Goal: Information Seeking & Learning: Get advice/opinions

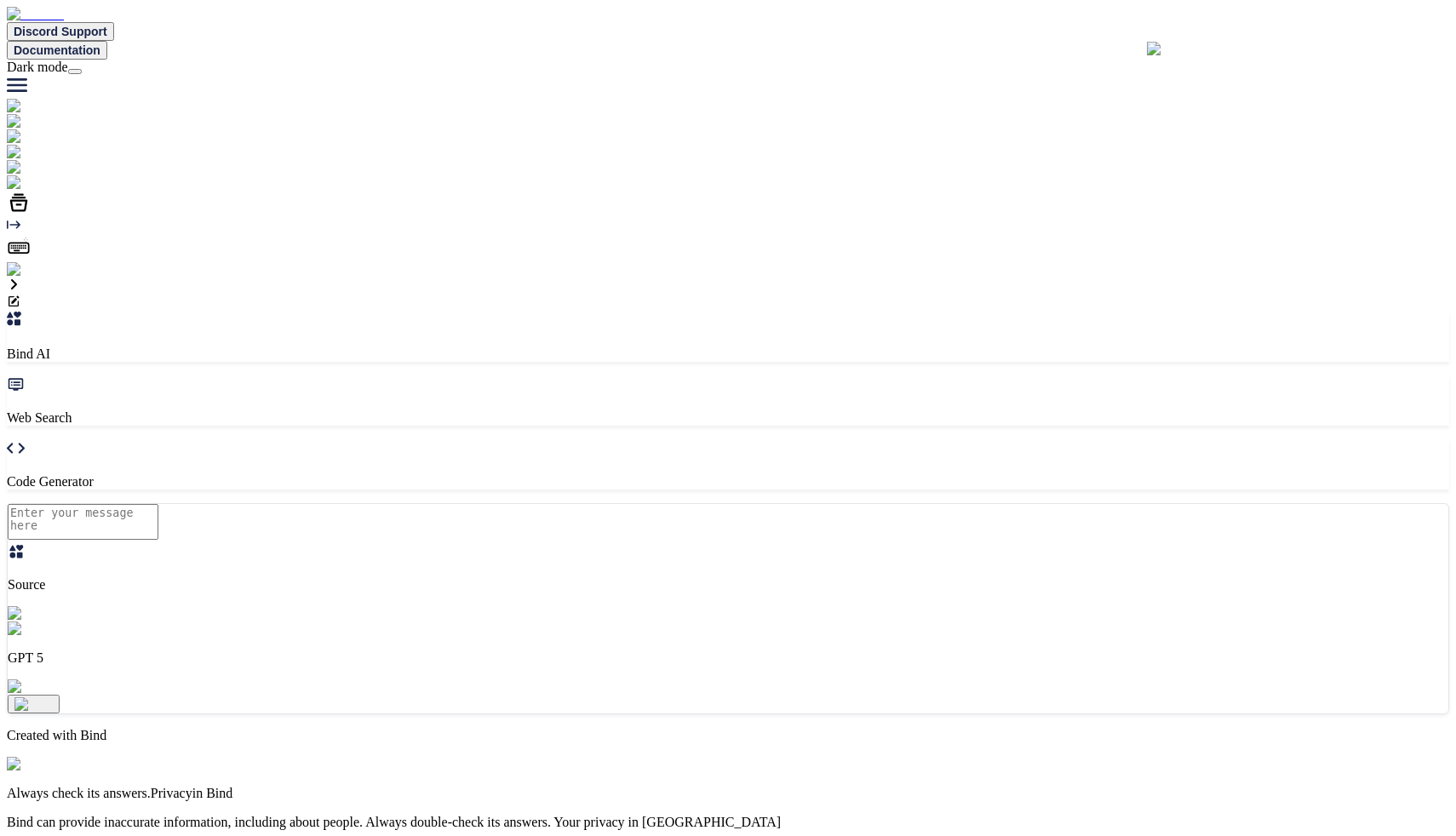
type textarea "x"
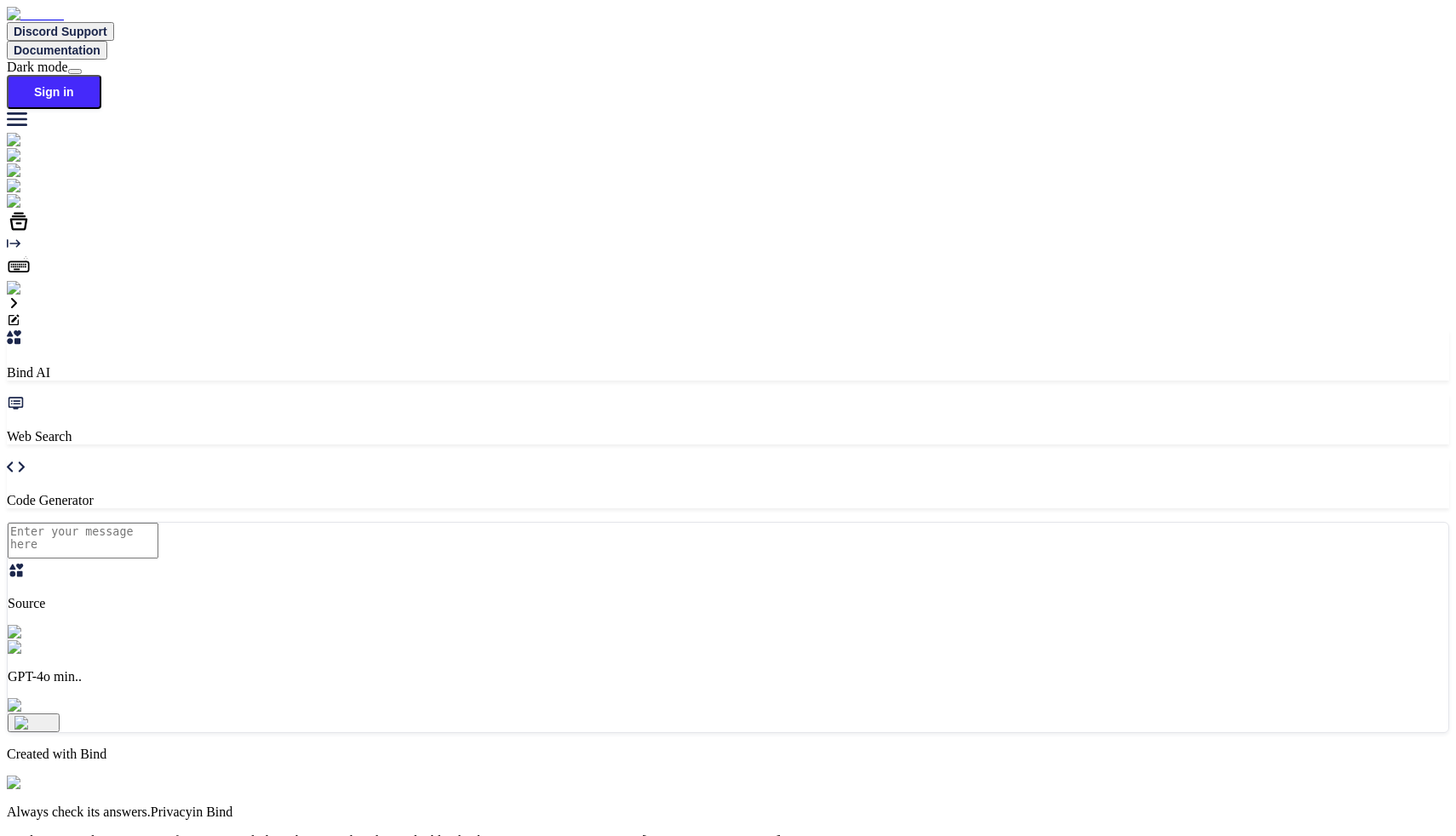
click at [24, 297] on img at bounding box center [30, 289] width 47 height 15
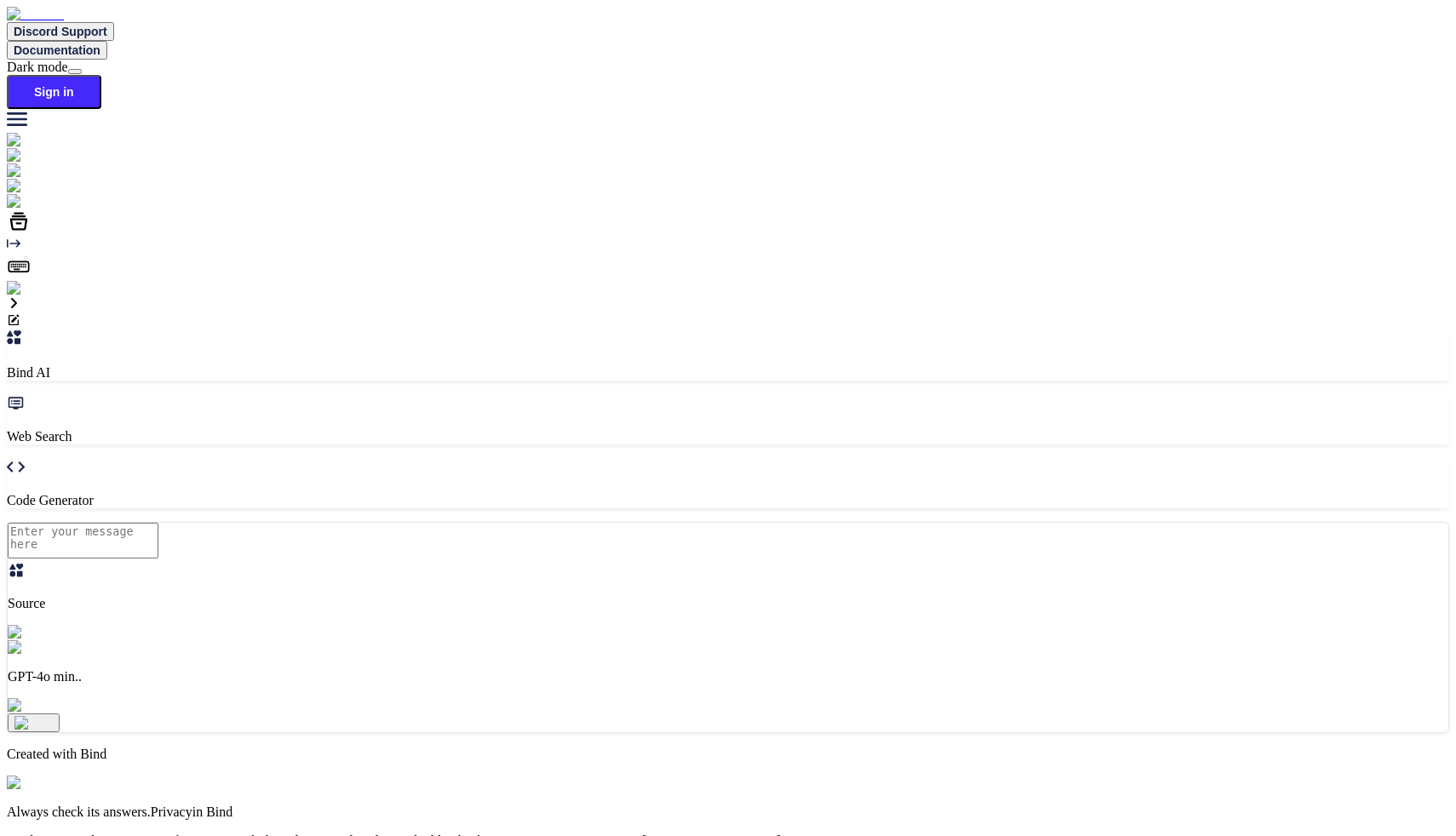
type input "[EMAIL_ADDRESS][DOMAIN_NAME]"
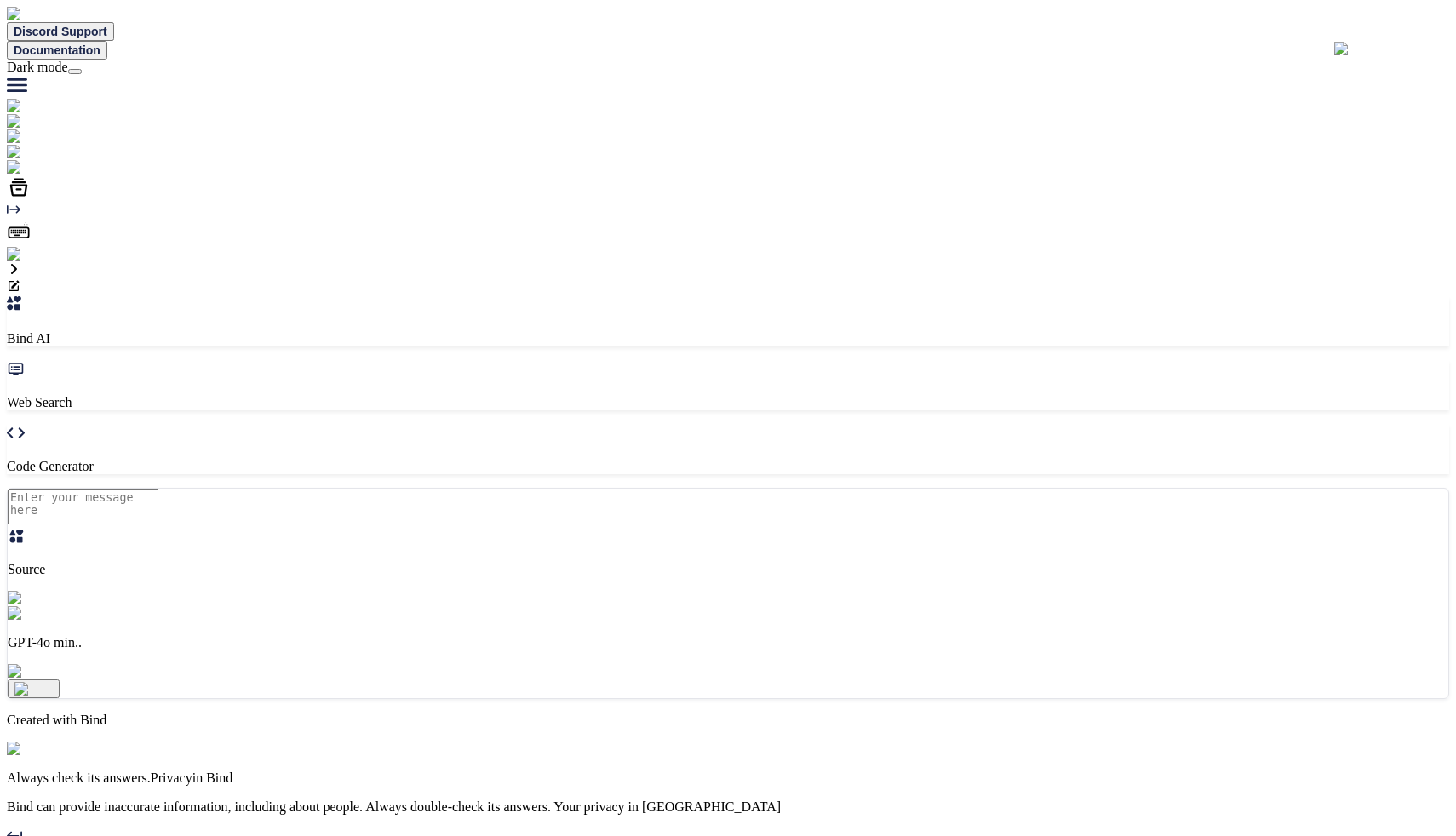
click at [532, 651] on p "GPT-4o min.." at bounding box center [728, 643] width 1441 height 15
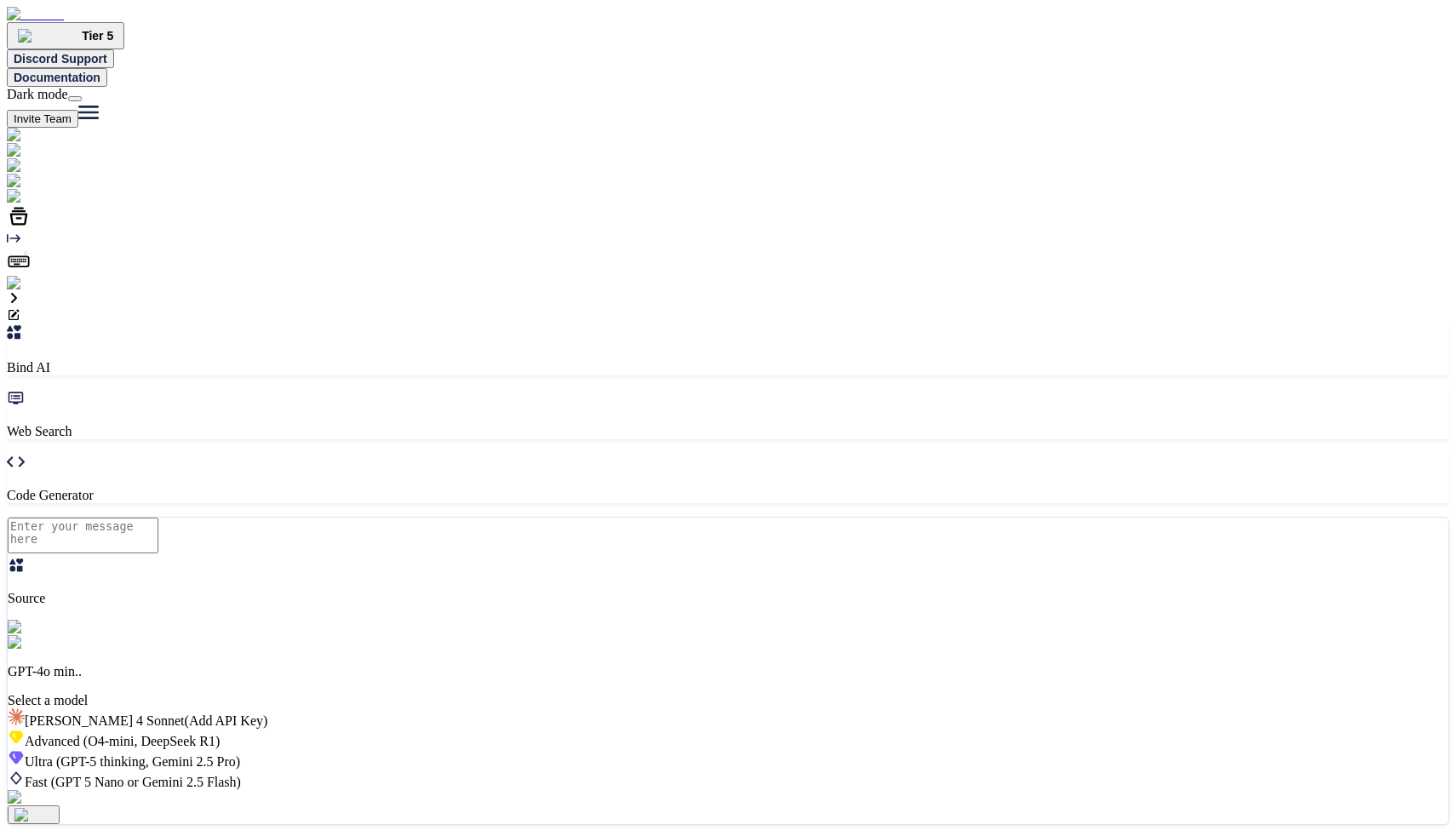
click at [240, 754] on span "(GPT-5 thinking, Gemini 2.5 Pro)" at bounding box center [146, 761] width 187 height 15
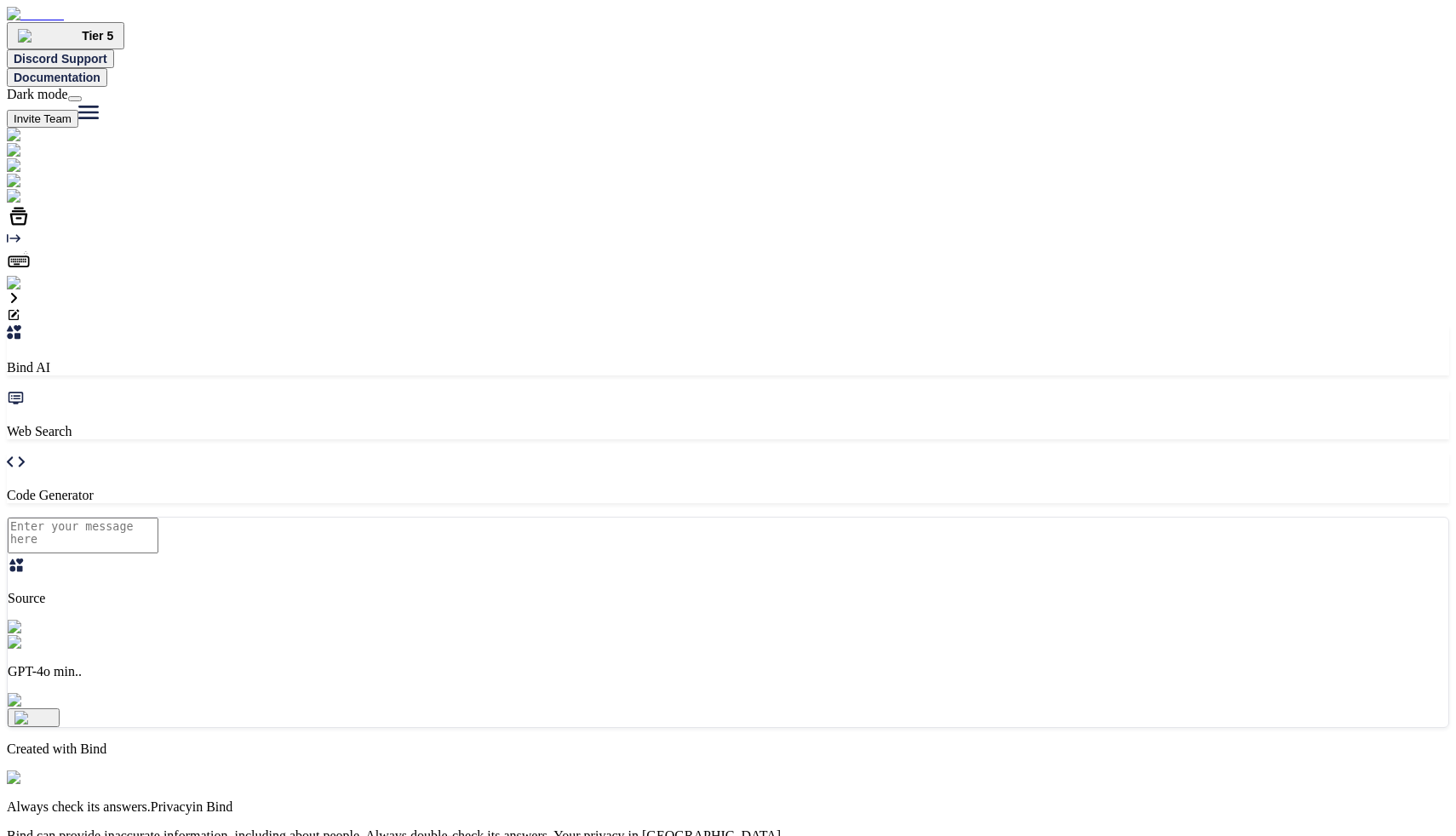
click at [158, 553] on textarea at bounding box center [83, 536] width 150 height 36
paste textarea "bricks builder background color taxnomy acf"
click at [158, 553] on textarea "bricks builder background color taxnomy acf" at bounding box center [83, 536] width 150 height 36
type textarea "bricksbuilderでタクソノミーのbackground colorをacfで設定した背景色にしたい。"
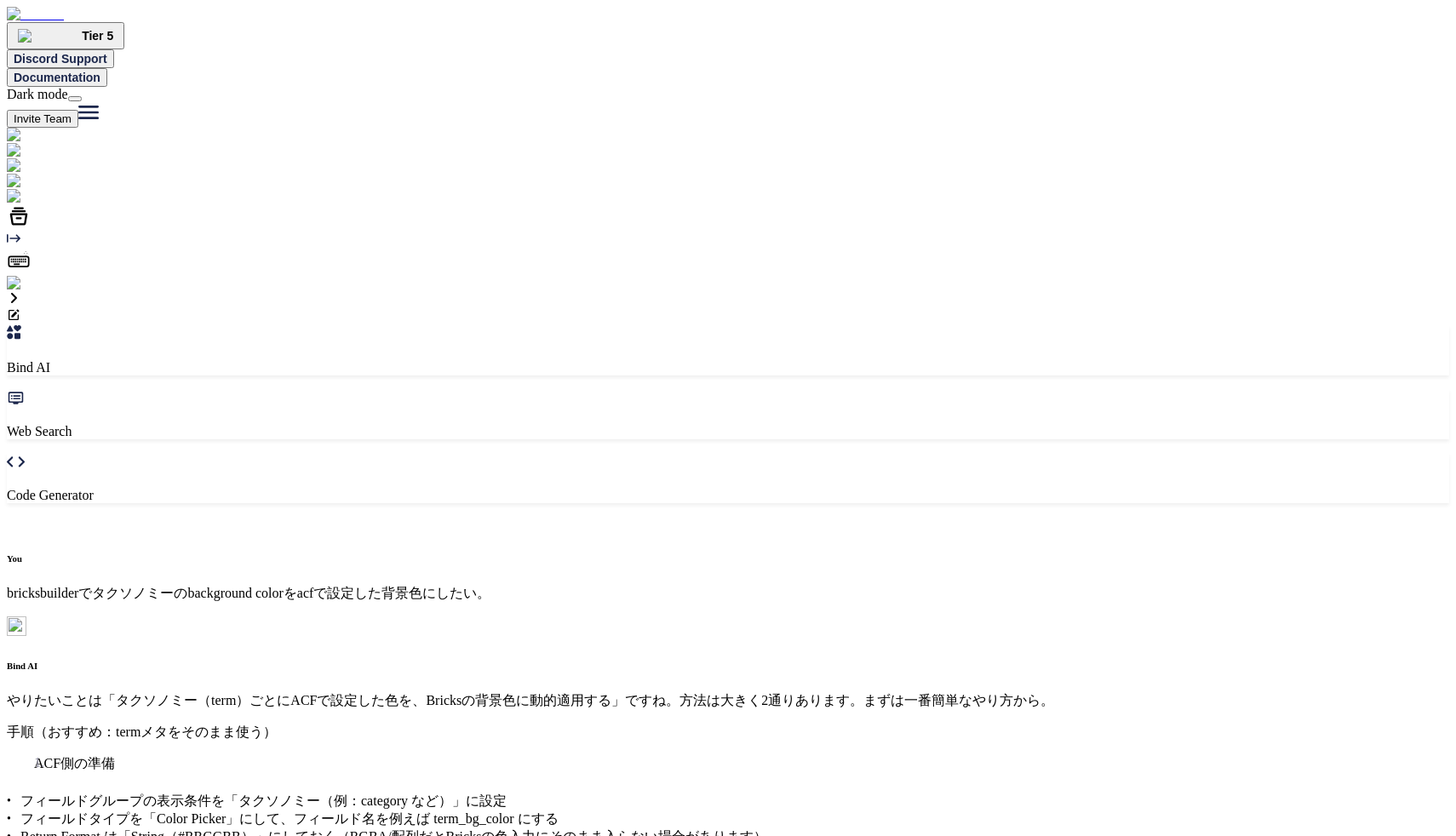
scroll to position [193, 0]
drag, startPoint x: 358, startPoint y: 331, endPoint x: 364, endPoint y: 350, distance: 19.9
drag, startPoint x: 361, startPoint y: 415, endPoint x: 363, endPoint y: 424, distance: 9.2
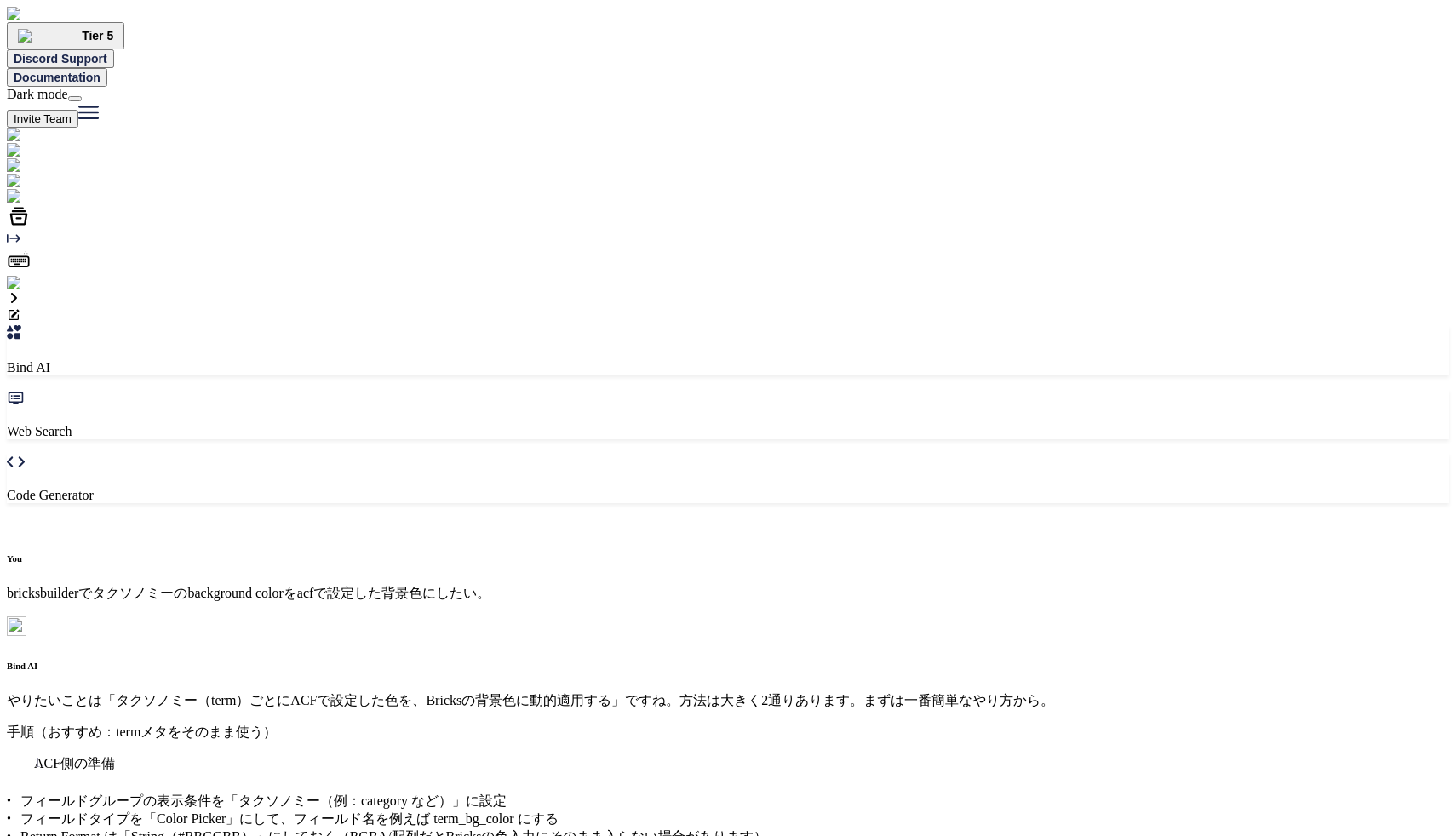
drag, startPoint x: 357, startPoint y: 412, endPoint x: 364, endPoint y: 433, distance: 22.1
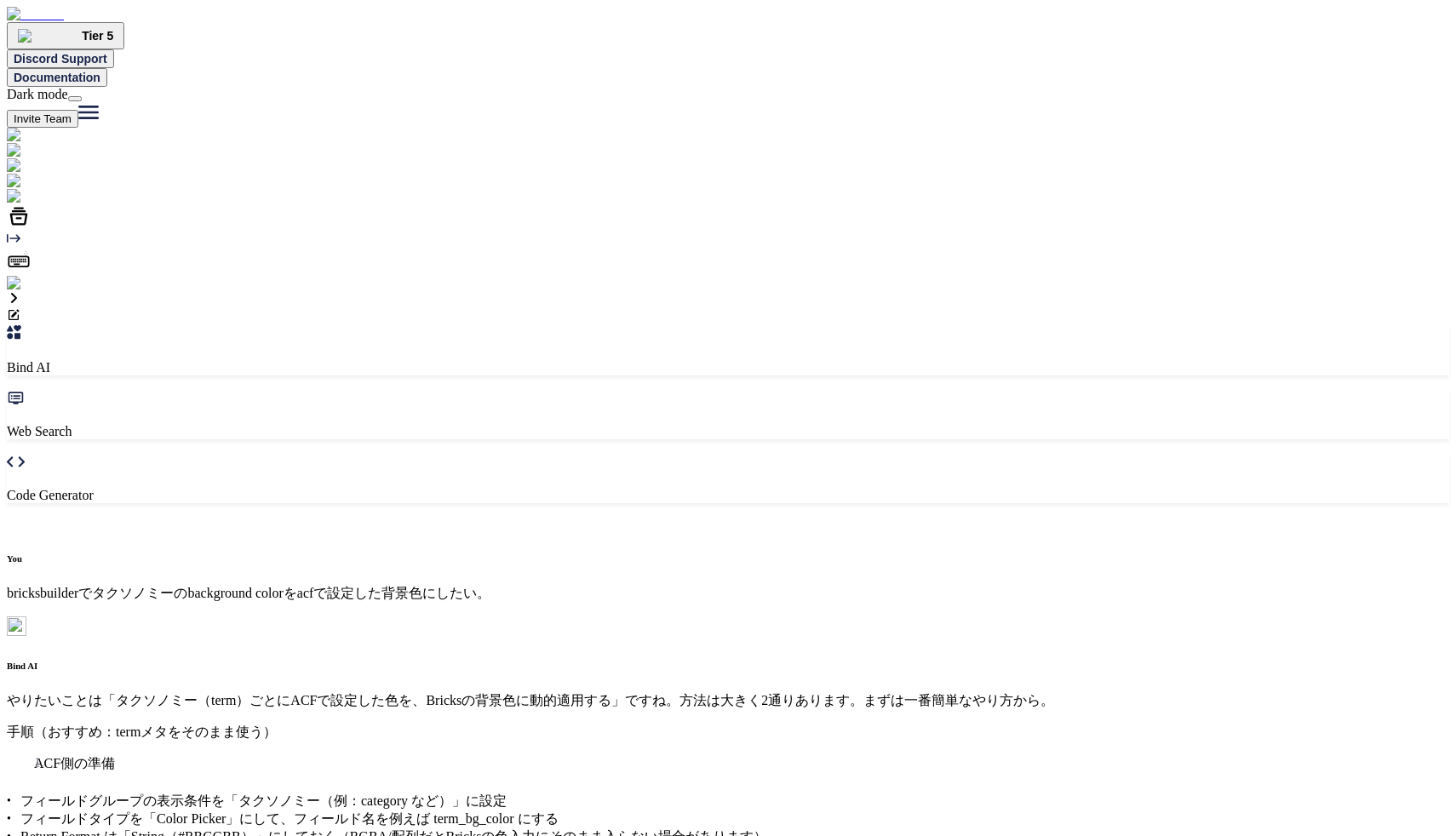
drag, startPoint x: 534, startPoint y: 431, endPoint x: 608, endPoint y: 433, distance: 74.0
copy li "{term_meta:"
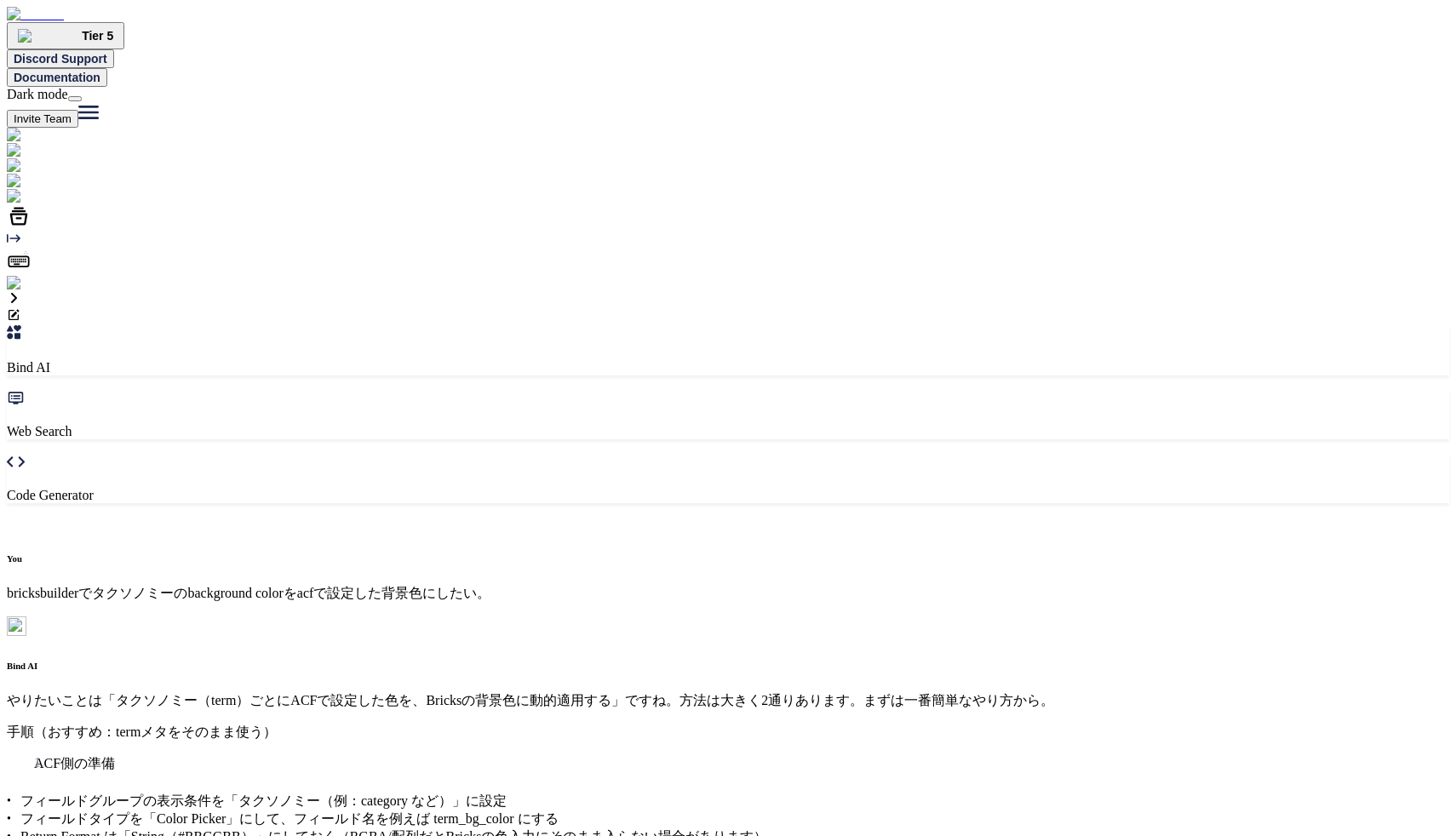
drag, startPoint x: 352, startPoint y: 337, endPoint x: 360, endPoint y: 386, distance: 49.6
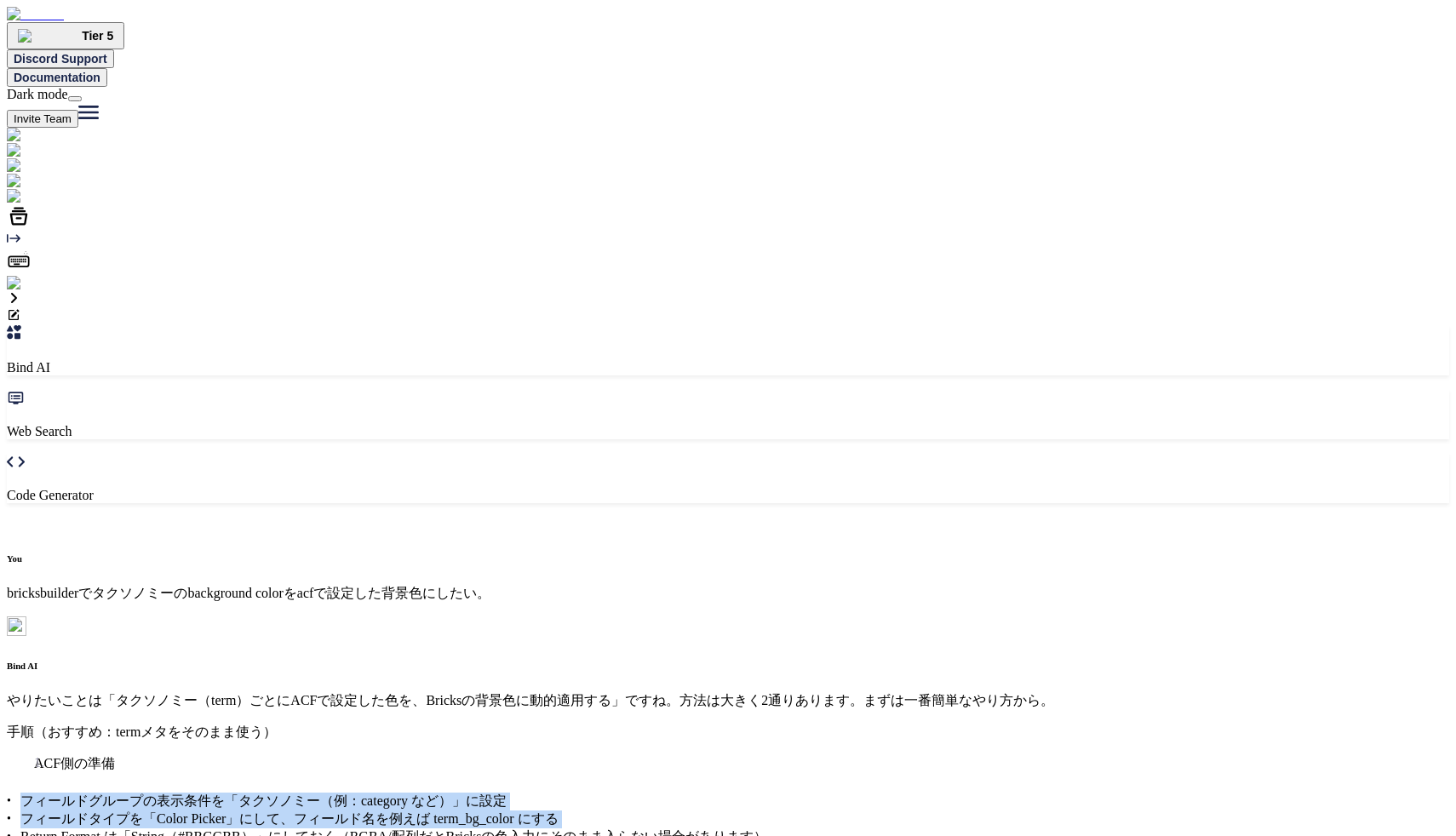
drag, startPoint x: 351, startPoint y: 319, endPoint x: 357, endPoint y: 355, distance: 36.5
click at [357, 792] on ul "フィールドグループの表示条件を「タクソノミー（例：category など）」に設定 フィールドタイプを「Color Picker」にして、フィールド名を例えば…" at bounding box center [728, 819] width 1442 height 54
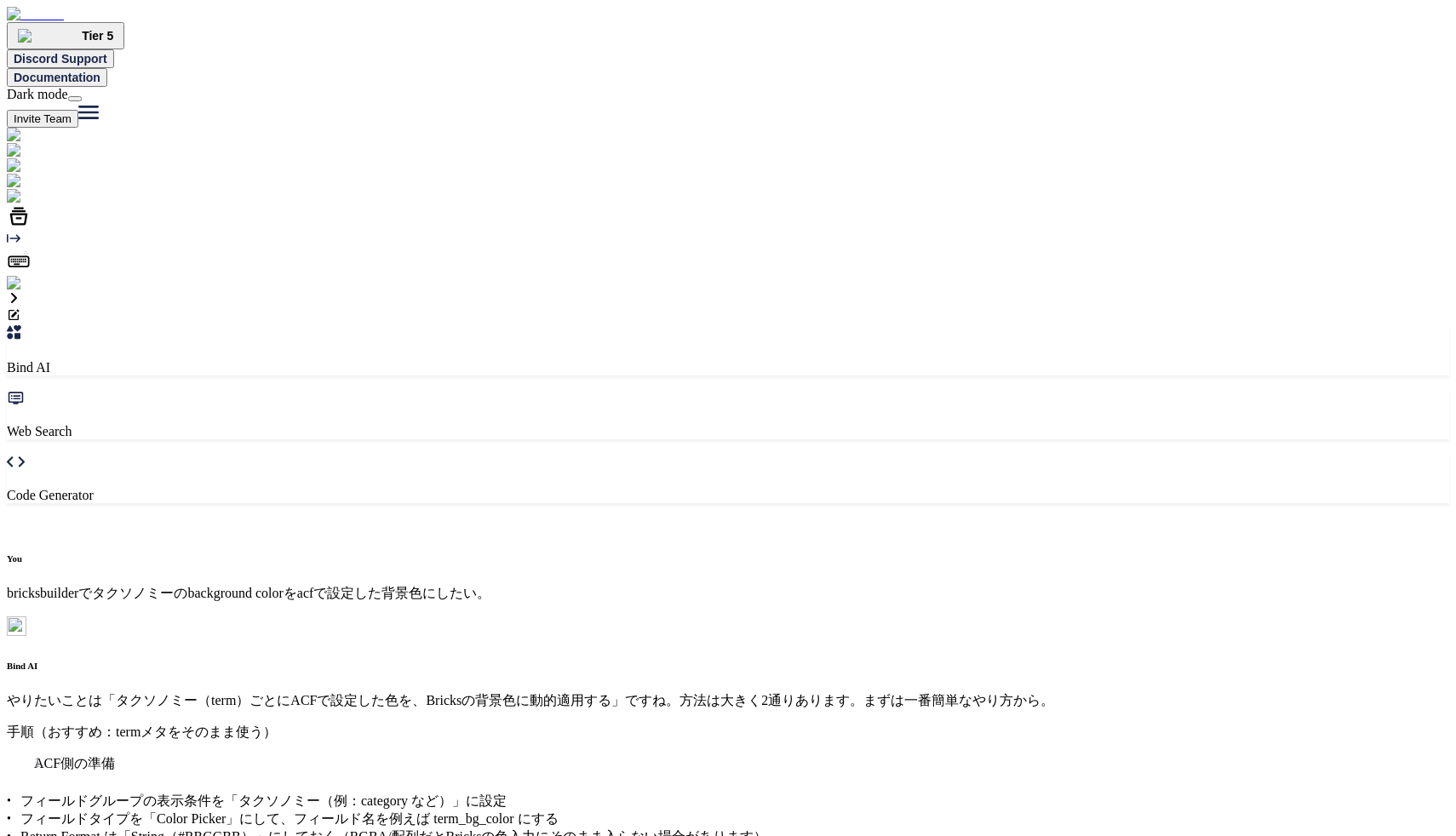
click at [353, 792] on li "フィールドグループの表示条件を「タクソノミー（例：category など）」に設定" at bounding box center [734, 801] width 1429 height 18
drag, startPoint x: 365, startPoint y: 226, endPoint x: 434, endPoint y: 232, distance: 69.3
